Goal: Task Accomplishment & Management: Complete application form

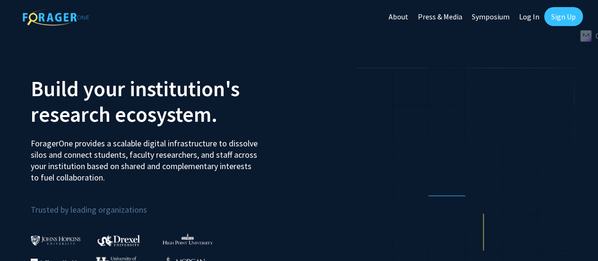
click at [567, 14] on link "Sign Up" at bounding box center [563, 16] width 39 height 19
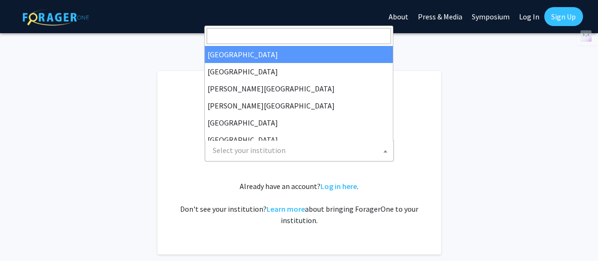
click at [345, 150] on span "Select your institution" at bounding box center [301, 149] width 184 height 19
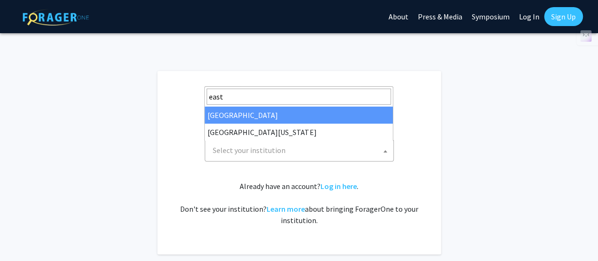
type input "east"
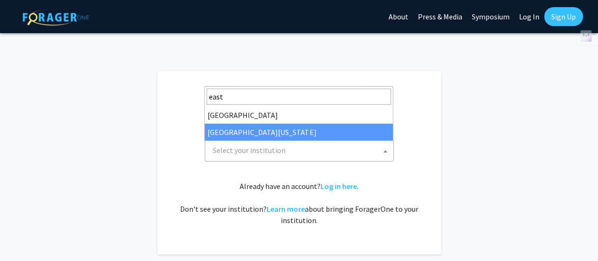
select select "29"
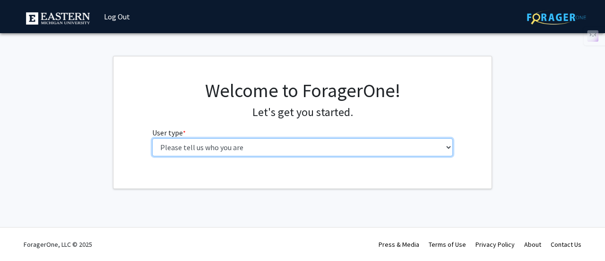
click at [325, 150] on select "Please tell us who you are Undergraduate Student Master's Student Doctoral Cand…" at bounding box center [302, 147] width 301 height 18
select select "1: undergrad"
click at [152, 138] on select "Please tell us who you are Undergraduate Student Master's Student Doctoral Cand…" at bounding box center [302, 147] width 301 height 18
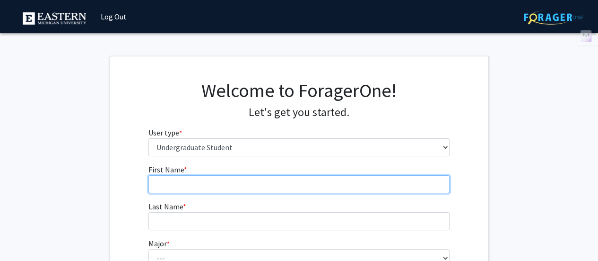
click at [241, 178] on input "First Name * required" at bounding box center [299, 184] width 301 height 18
type input "Malak"
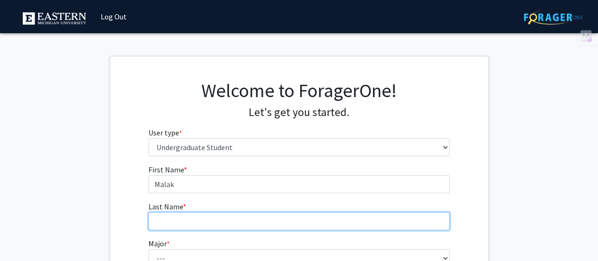
type input "Al-hihi"
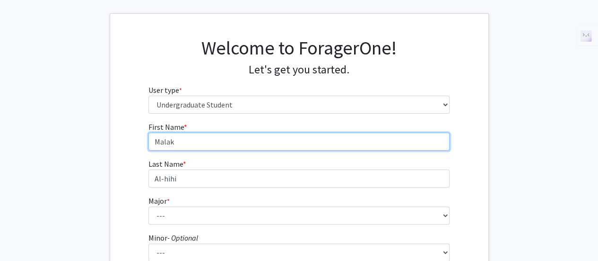
scroll to position [81, 0]
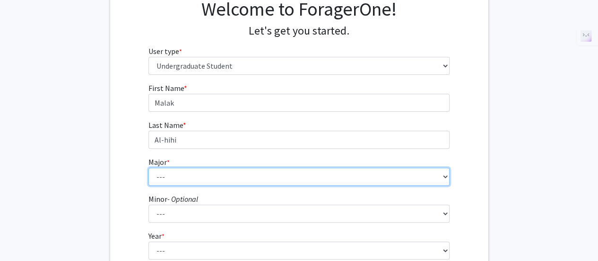
click at [196, 175] on select "--- Accounting Accounting + Tax Consulting Accounting Information Systems Accou…" at bounding box center [299, 176] width 301 height 18
click at [149, 167] on select "--- Accounting Accounting + Tax Consulting Accounting Information Systems Accou…" at bounding box center [299, 176] width 301 height 18
click at [196, 175] on select "--- Accounting Accounting + Tax Consulting Accounting Information Systems Accou…" at bounding box center [299, 176] width 301 height 18
select select "15: 2152"
click at [149, 167] on select "--- Accounting Accounting + Tax Consulting Accounting Information Systems Accou…" at bounding box center [299, 176] width 301 height 18
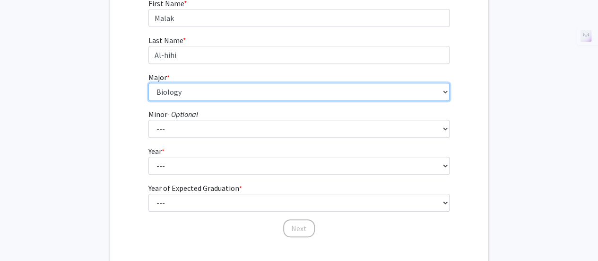
scroll to position [171, 0]
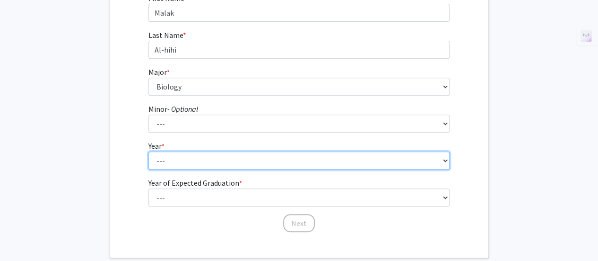
click at [175, 158] on select "--- First-year Sophomore Junior Senior Postbaccalaureate Certificate" at bounding box center [299, 160] width 301 height 18
select select "2: sophomore"
click at [149, 151] on select "--- First-year Sophomore Junior Senior Postbaccalaureate Certificate" at bounding box center [299, 160] width 301 height 18
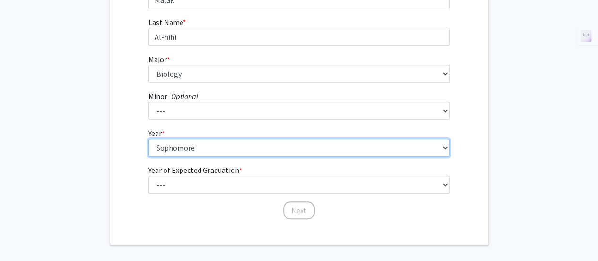
scroll to position [185, 0]
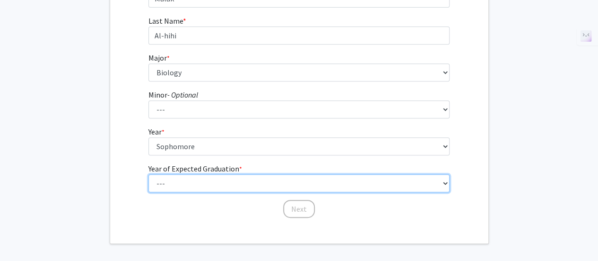
click at [205, 186] on select "--- 2025 2026 2027 2028 2029 2030 2031 2032 2033 2034" at bounding box center [299, 183] width 301 height 18
select select "4: 2028"
click at [149, 174] on select "--- 2025 2026 2027 2028 2029 2030 2031 2032 2033 2034" at bounding box center [299, 183] width 301 height 18
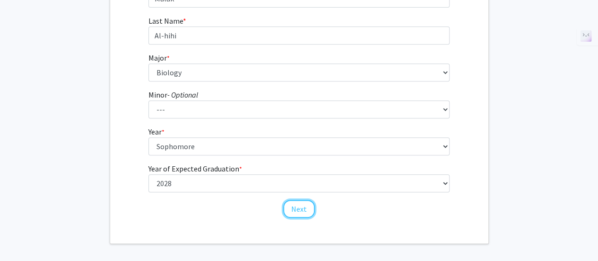
click at [298, 210] on button "Next" at bounding box center [299, 209] width 32 height 18
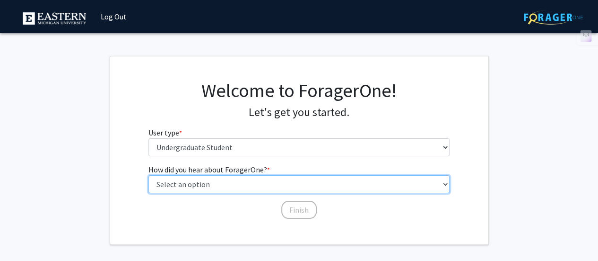
click at [218, 185] on select "Select an option Peer/student recommendation Faculty/staff recommendation Unive…" at bounding box center [299, 184] width 301 height 18
select select "1: peer_recommendation"
click at [149, 175] on select "Select an option Peer/student recommendation Faculty/staff recommendation Unive…" at bounding box center [299, 184] width 301 height 18
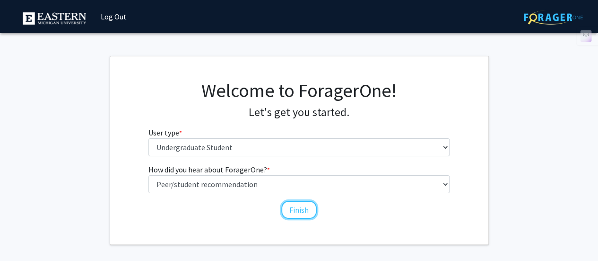
click at [295, 211] on button "Finish" at bounding box center [298, 210] width 35 height 18
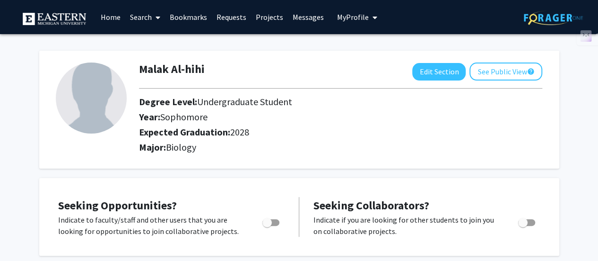
click at [113, 15] on link "Home" at bounding box center [110, 16] width 29 height 33
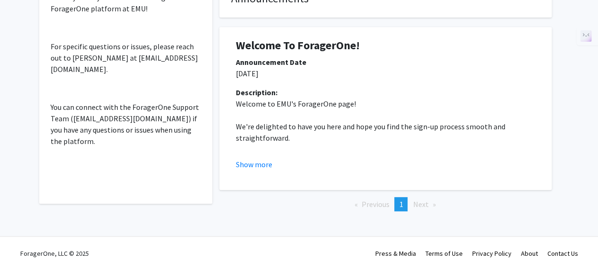
scroll to position [214, 0]
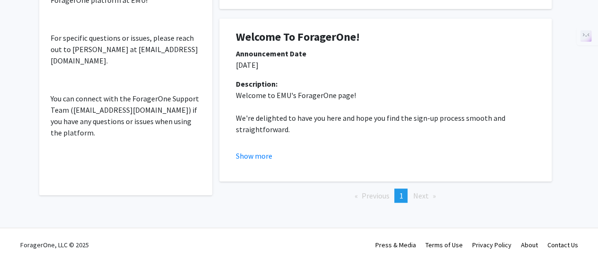
click at [428, 200] on li "Next page" at bounding box center [424, 195] width 32 height 14
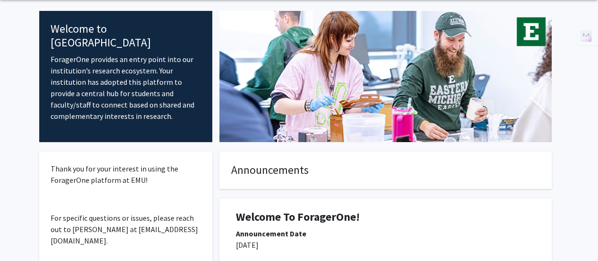
scroll to position [0, 0]
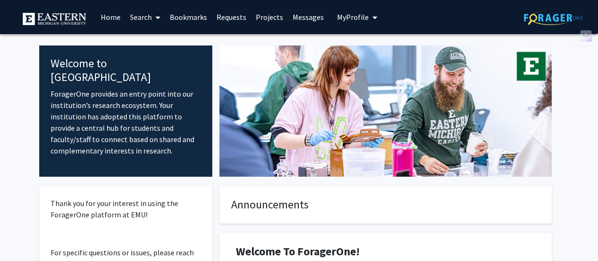
click at [279, 15] on link "Projects" at bounding box center [269, 16] width 37 height 33
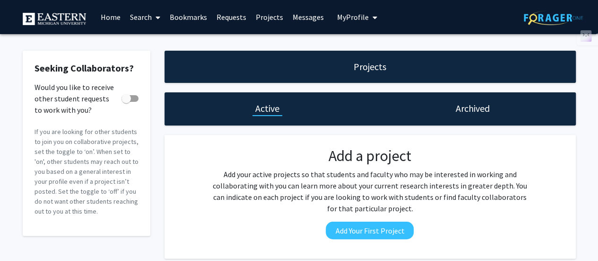
click at [443, 118] on div "Archived" at bounding box center [473, 108] width 206 height 33
click at [462, 116] on div "Archived" at bounding box center [473, 108] width 206 height 33
click at [110, 21] on link "Home" at bounding box center [110, 16] width 29 height 33
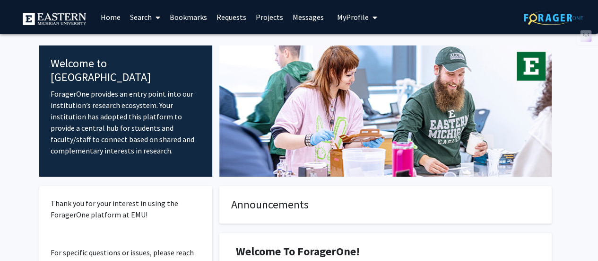
click at [307, 17] on link "Messages" at bounding box center [308, 16] width 41 height 33
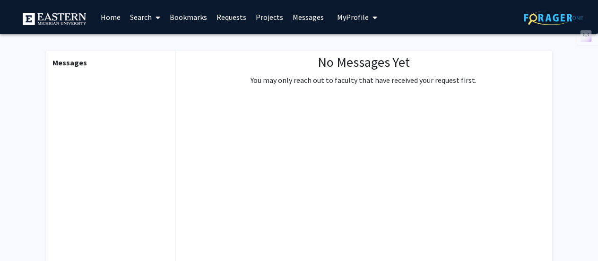
click at [337, 16] on span "My Profile" at bounding box center [353, 16] width 32 height 9
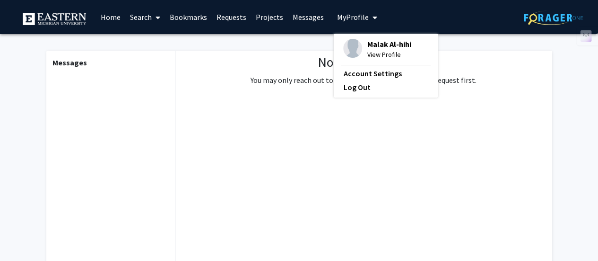
click at [262, 17] on link "Projects" at bounding box center [269, 16] width 37 height 33
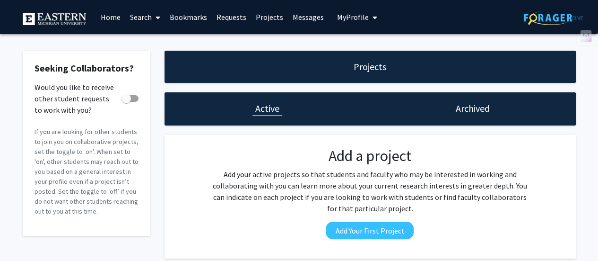
click at [465, 114] on h1 "Archived" at bounding box center [473, 108] width 34 height 13
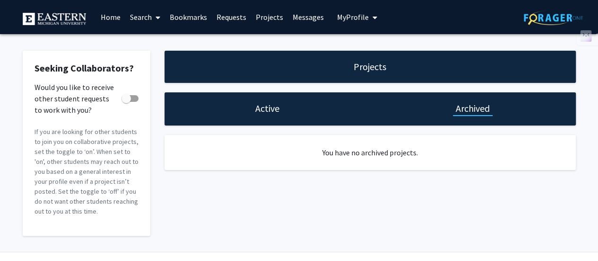
click at [271, 115] on div "Active" at bounding box center [268, 108] width 206 height 33
click at [263, 107] on h1 "Active" at bounding box center [267, 108] width 24 height 13
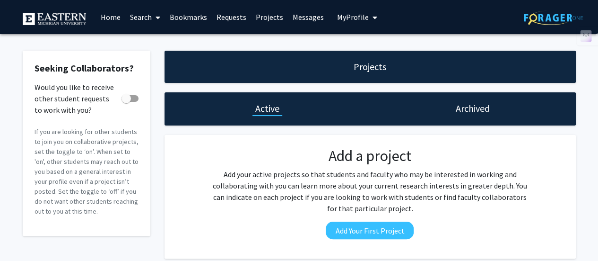
click at [180, 16] on link "Bookmarks" at bounding box center [188, 16] width 47 height 33
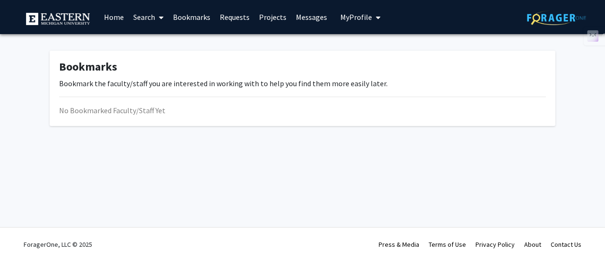
click at [148, 11] on link "Search" at bounding box center [149, 16] width 40 height 33
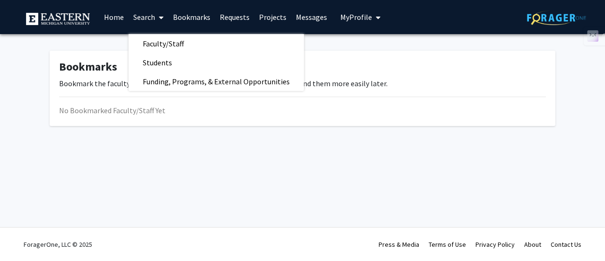
click at [158, 40] on span "Faculty/Staff" at bounding box center [164, 43] width 70 height 19
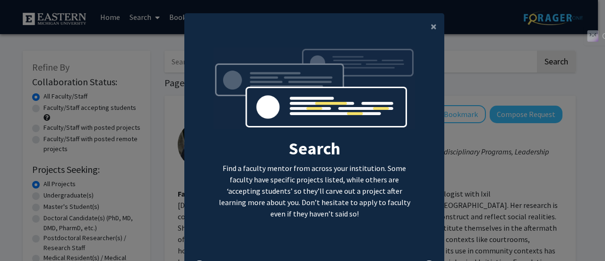
scroll to position [54, 0]
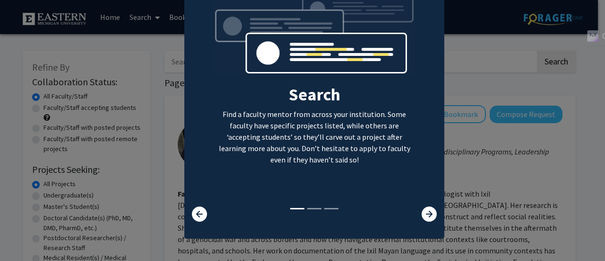
click at [423, 214] on icon at bounding box center [429, 213] width 15 height 15
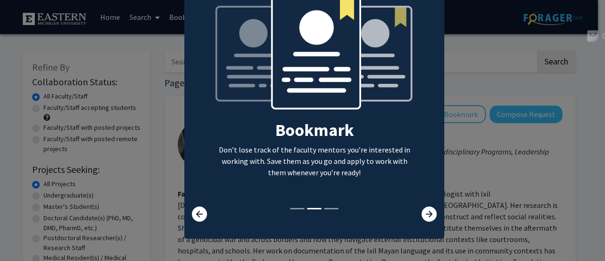
click at [423, 214] on icon at bounding box center [429, 213] width 15 height 15
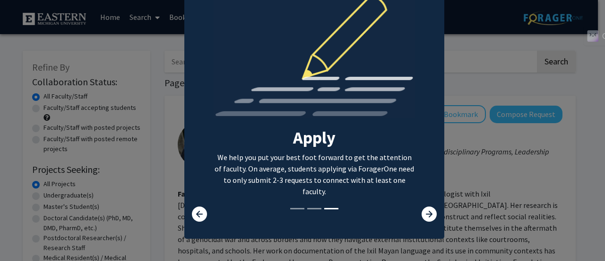
click at [427, 217] on icon at bounding box center [429, 213] width 15 height 15
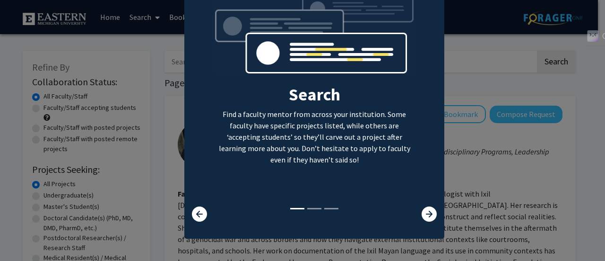
click at [427, 217] on icon at bounding box center [429, 213] width 15 height 15
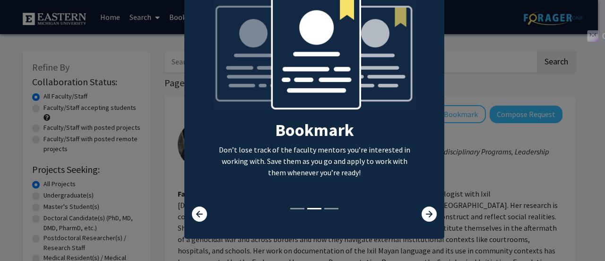
click at [484, 96] on modal-container "× Search Find a faculty mentor from across your institution. Some faculty have …" at bounding box center [302, 130] width 605 height 261
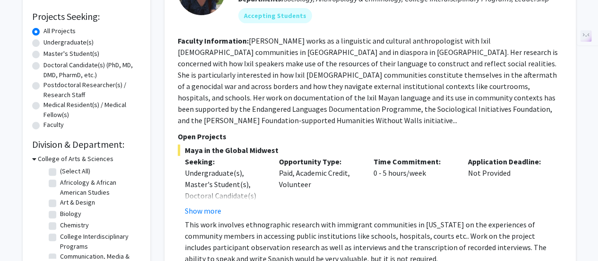
scroll to position [0, 0]
